Goal: Entertainment & Leisure: Consume media (video, audio)

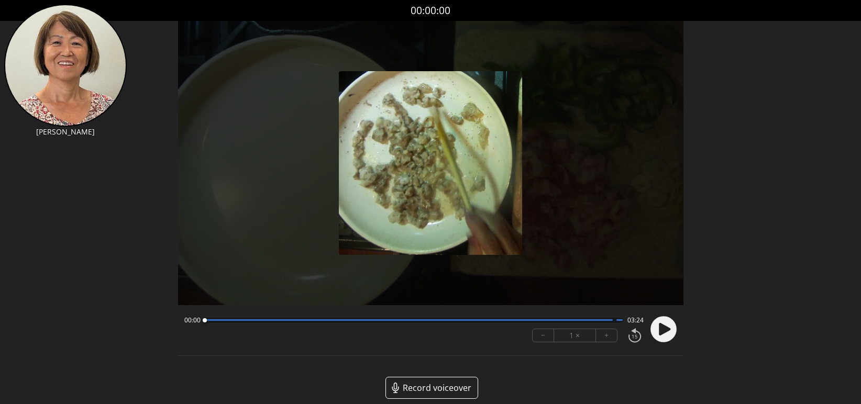
click at [574, 322] on div at bounding box center [414, 320] width 418 height 5
click at [656, 333] on circle at bounding box center [663, 329] width 26 height 26
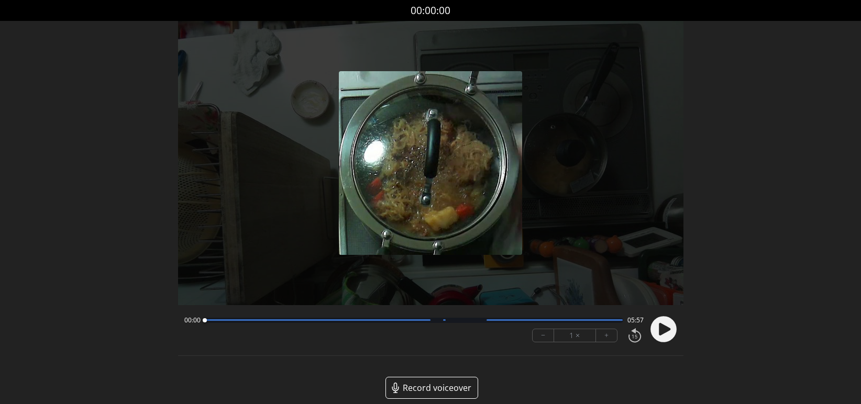
click at [536, 322] on div at bounding box center [414, 320] width 418 height 5
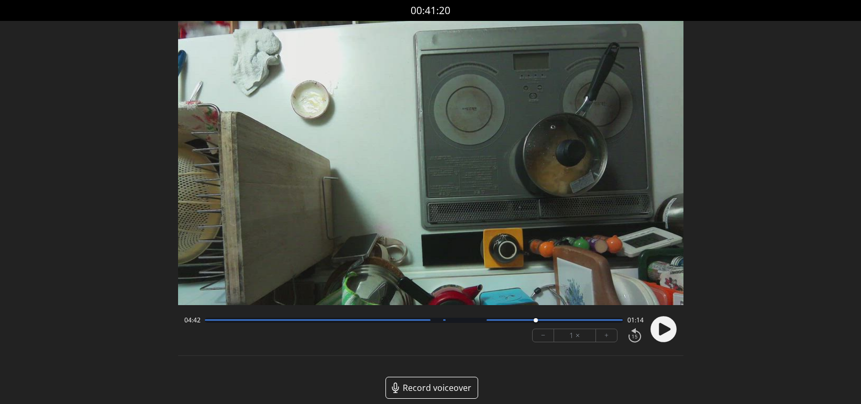
click at [661, 333] on icon at bounding box center [665, 329] width 12 height 13
click at [663, 329] on circle at bounding box center [663, 329] width 26 height 26
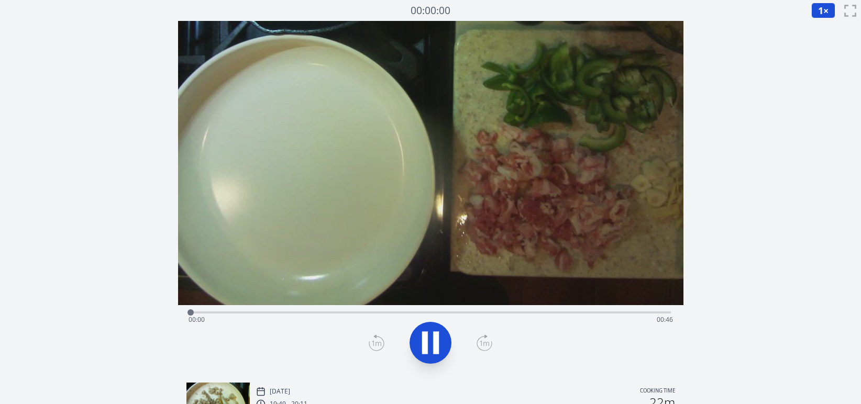
click at [643, 313] on div "Time elapsed: 00:00 Time remaining: 00:46" at bounding box center [431, 320] width 484 height 17
click at [636, 311] on div "Time elapsed: 00:45 Time remaining: 00:01" at bounding box center [431, 311] width 480 height 13
click at [624, 312] on div "Time elapsed: 00:43 Time remaining: 00:03" at bounding box center [431, 320] width 484 height 17
click at [599, 312] on div "Time elapsed: 00:41 Time remaining: 00:05" at bounding box center [431, 320] width 484 height 17
click at [512, 314] on div "Time elapsed: 00:40 Time remaining: 00:06" at bounding box center [431, 320] width 484 height 17
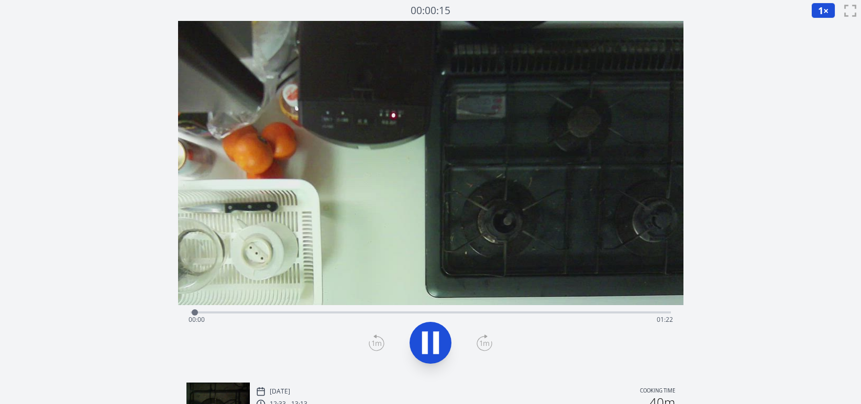
click at [608, 313] on div "Time elapsed: 00:00 Time remaining: 01:22" at bounding box center [431, 320] width 484 height 17
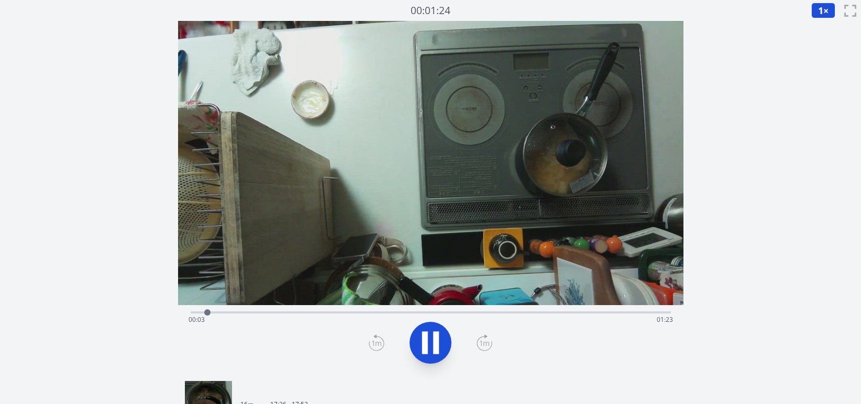
click at [566, 313] on div "Time elapsed: 00:03 Time remaining: 01:23" at bounding box center [431, 320] width 484 height 17
click at [621, 313] on div "Time elapsed: 01:10 Time remaining: 00:15" at bounding box center [431, 320] width 484 height 17
click at [444, 315] on div "Time elapsed: 01:18 Time remaining: 00:08" at bounding box center [431, 320] width 484 height 17
click at [345, 313] on div "Time elapsed: 00:46 Time remaining: 00:39" at bounding box center [431, 320] width 484 height 17
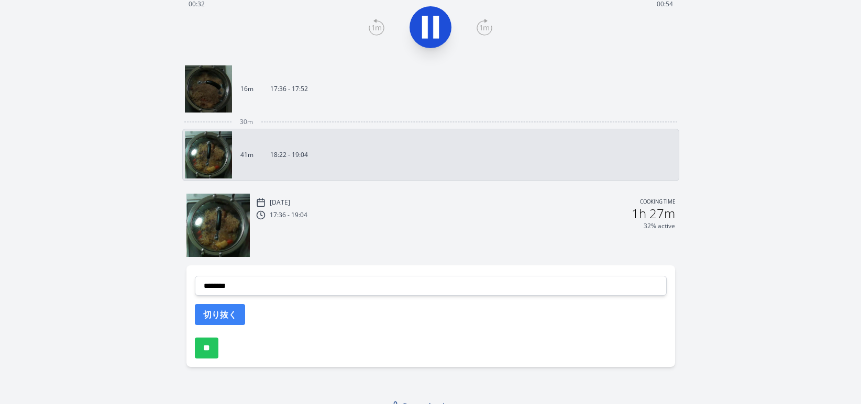
scroll to position [309, 0]
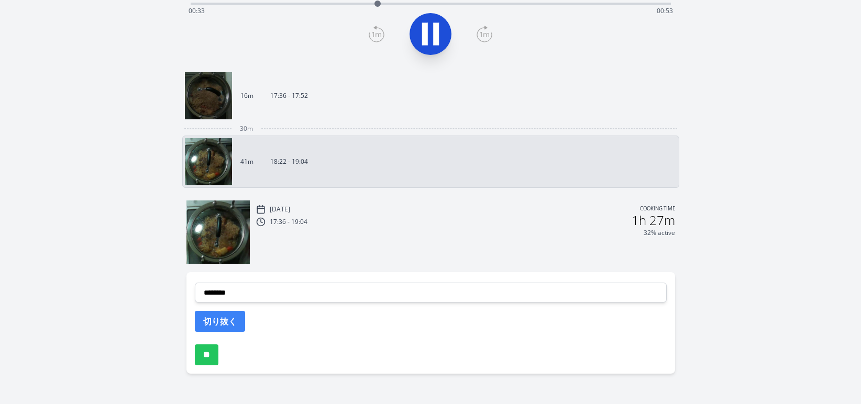
click at [461, 170] on link "41m 18:22 - 19:04" at bounding box center [426, 161] width 483 height 47
click at [445, 207] on div "[DATE] Cooking time" at bounding box center [465, 209] width 419 height 9
click at [216, 227] on img at bounding box center [217, 232] width 63 height 63
click at [374, 110] on link "16m 17:36 - 17:52" at bounding box center [426, 95] width 483 height 47
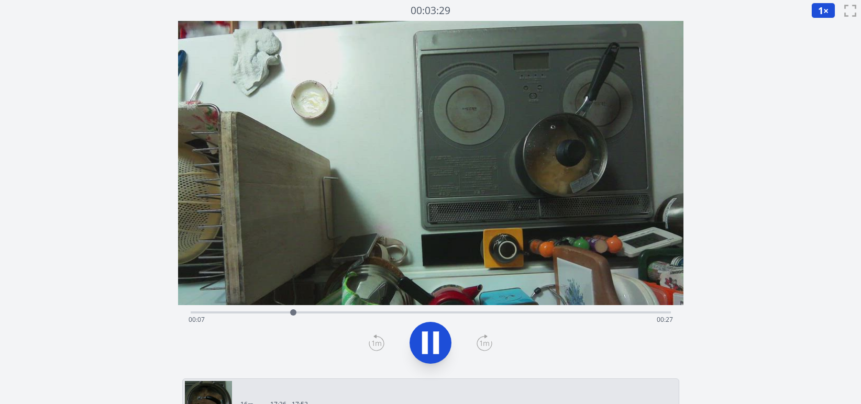
click at [625, 312] on div "Time elapsed: 00:07 Time remaining: 00:27" at bounding box center [431, 320] width 484 height 17
click at [597, 313] on div "Time elapsed: 00:31 Time remaining: 00:03" at bounding box center [431, 320] width 484 height 17
click at [539, 313] on div "Time elapsed: 00:28 Time remaining: 00:05" at bounding box center [431, 320] width 484 height 17
click at [495, 315] on div "Time elapsed: 00:25 Time remaining: 00:09" at bounding box center [431, 320] width 484 height 17
click at [432, 314] on div "Time elapsed: 00:22 Time remaining: 00:12" at bounding box center [431, 320] width 484 height 17
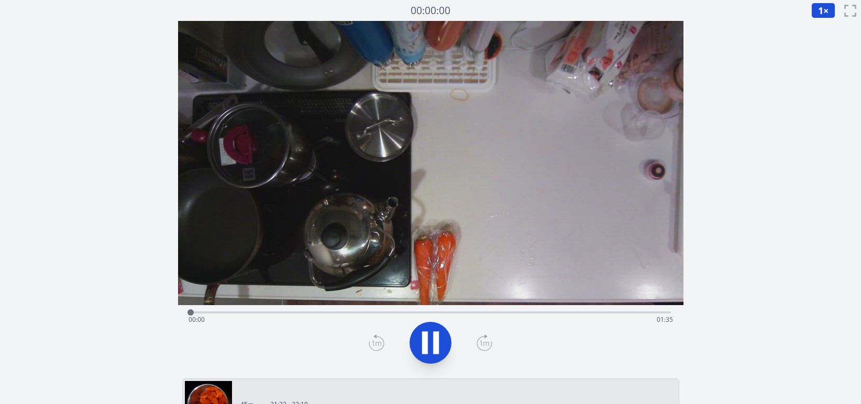
click at [638, 314] on div "Time elapsed: 00:00 Time remaining: 01:35" at bounding box center [431, 320] width 484 height 17
click at [569, 312] on div "Time elapsed: 01:28 Time remaining: 00:07" at bounding box center [431, 320] width 484 height 17
click at [495, 314] on div "Time elapsed: 01:17 Time remaining: 00:18" at bounding box center [431, 320] width 484 height 17
click at [442, 339] on icon at bounding box center [430, 342] width 29 height 29
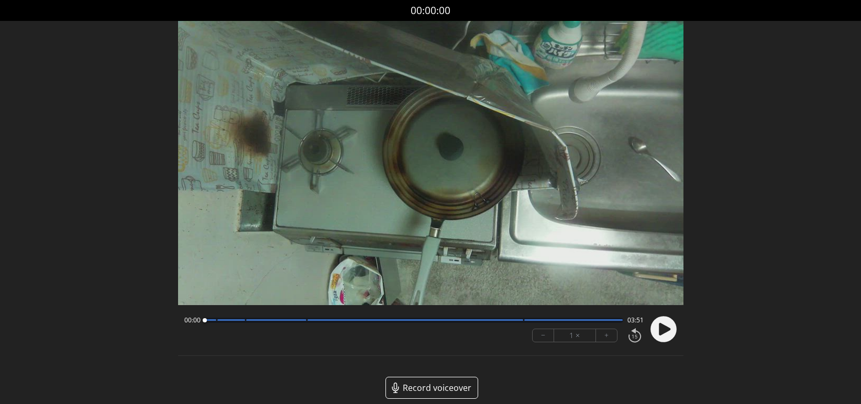
click at [670, 342] on icon at bounding box center [663, 329] width 27 height 27
click at [530, 322] on div at bounding box center [414, 320] width 418 height 5
click at [371, 131] on video at bounding box center [430, 163] width 505 height 284
click at [572, 320] on div at bounding box center [572, 320] width 4 height 4
click at [654, 336] on circle at bounding box center [663, 329] width 26 height 26
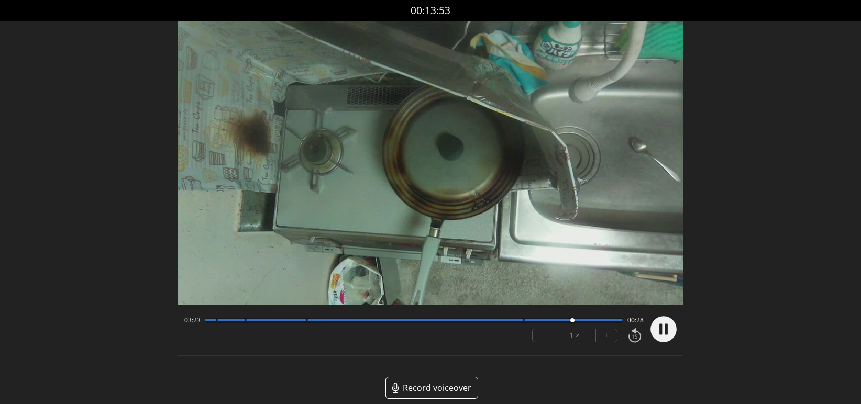
click at [572, 320] on div at bounding box center [572, 320] width 4 height 4
drag, startPoint x: 576, startPoint y: 320, endPoint x: 565, endPoint y: 320, distance: 11.0
click at [565, 320] on div at bounding box center [564, 320] width 4 height 4
click at [660, 330] on icon at bounding box center [660, 329] width 3 height 11
